Goal: Answer question/provide support

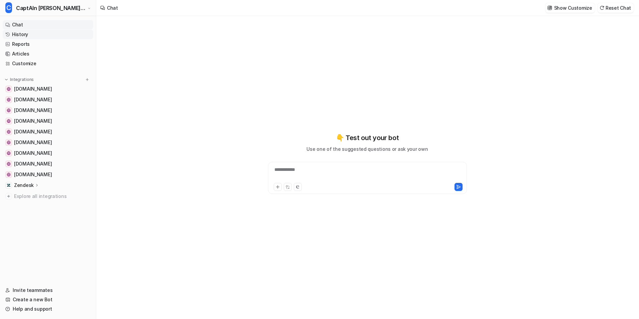
type textarea "**********"
click at [34, 34] on link "History" at bounding box center [48, 34] width 91 height 9
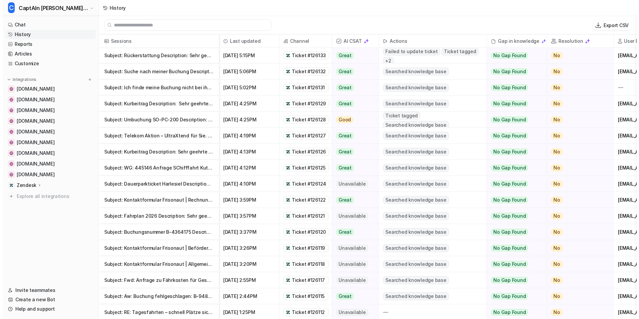
scroll to position [301, 0]
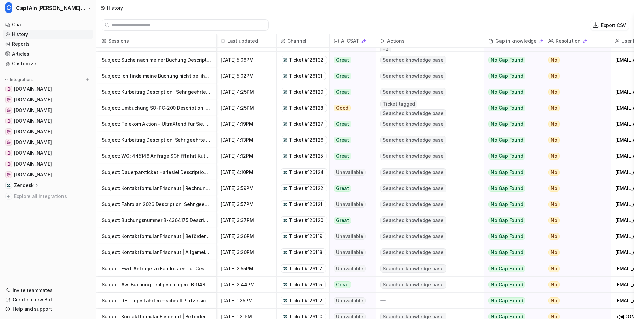
click at [186, 252] on p "Subject: Kontaktformular Frisonaut | Allgemeine Anfrage Description: Kontaktfor" at bounding box center [156, 252] width 109 height 16
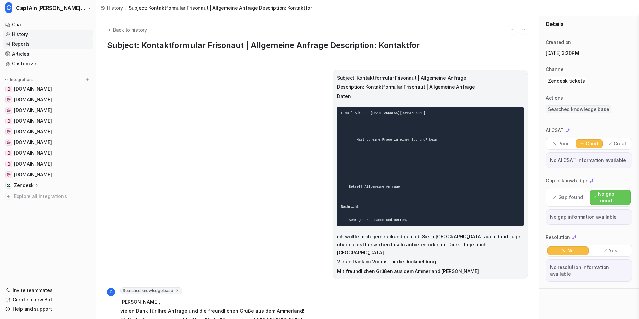
click at [33, 43] on link "Reports" at bounding box center [48, 43] width 91 height 9
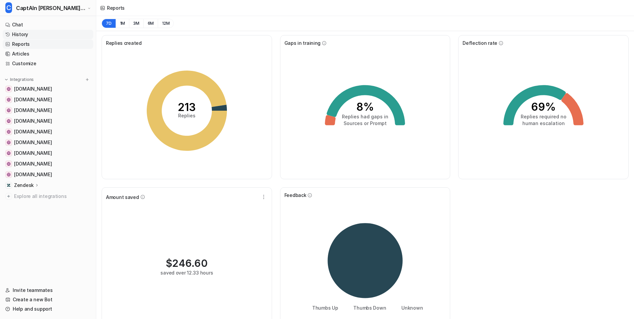
click at [36, 37] on link "History" at bounding box center [48, 34] width 91 height 9
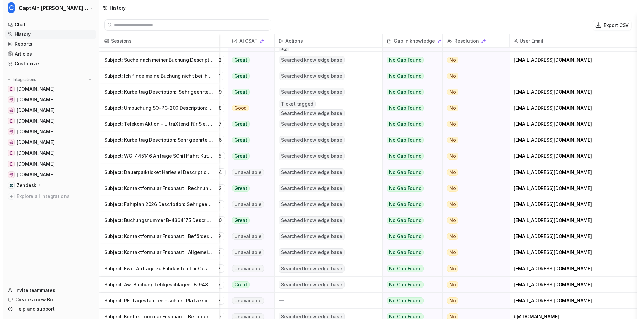
scroll to position [301, 118]
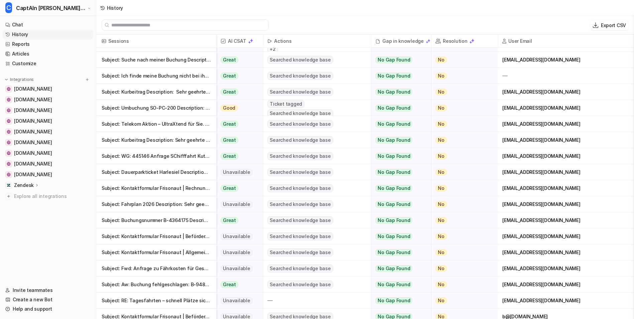
click at [180, 250] on p "Subject: Kontaktformular Frisonaut | Allgemeine Anfrage Description: Kontaktfor" at bounding box center [156, 252] width 109 height 16
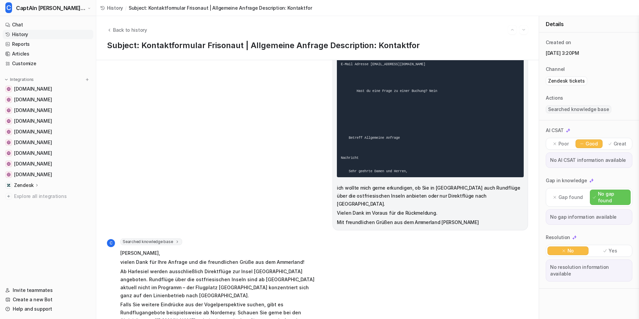
scroll to position [95, 0]
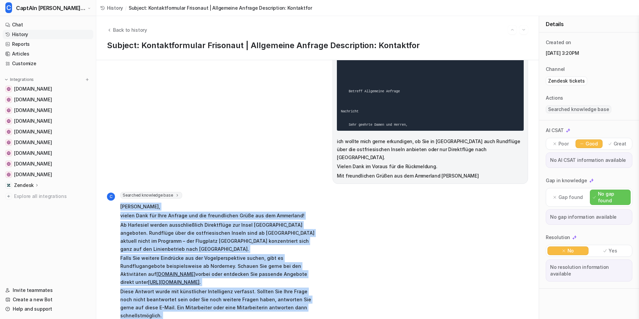
drag, startPoint x: 120, startPoint y: 198, endPoint x: 327, endPoint y: 300, distance: 231.2
click at [327, 300] on div "C Searched knowledge base search_queries : [ "Rundflüge Harlesiel", "Flüge ab H…" at bounding box center [317, 261] width 421 height 139
click at [355, 259] on div "C Searched knowledge base search_queries : [ "Rundflüge Harlesiel", "Flüge ab H…" at bounding box center [317, 261] width 421 height 139
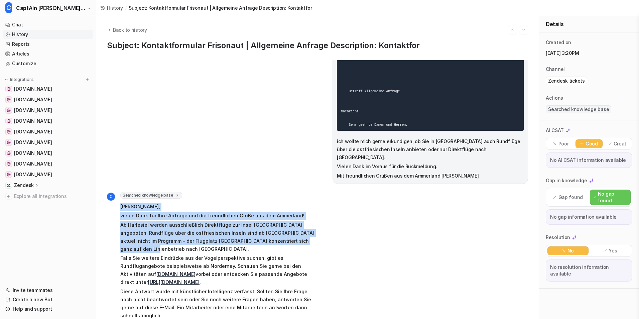
drag, startPoint x: 120, startPoint y: 201, endPoint x: 310, endPoint y: 235, distance: 193.7
click at [310, 235] on div "C Searched knowledge base search_queries : [ "Rundflüge Harlesiel", "Flüge ab H…" at bounding box center [211, 256] width 209 height 129
copy span "[PERSON_NAME], vielen Dank für Ihre Anfrage und die freundlichen Grüße aus dem …"
